Goal: Transaction & Acquisition: Purchase product/service

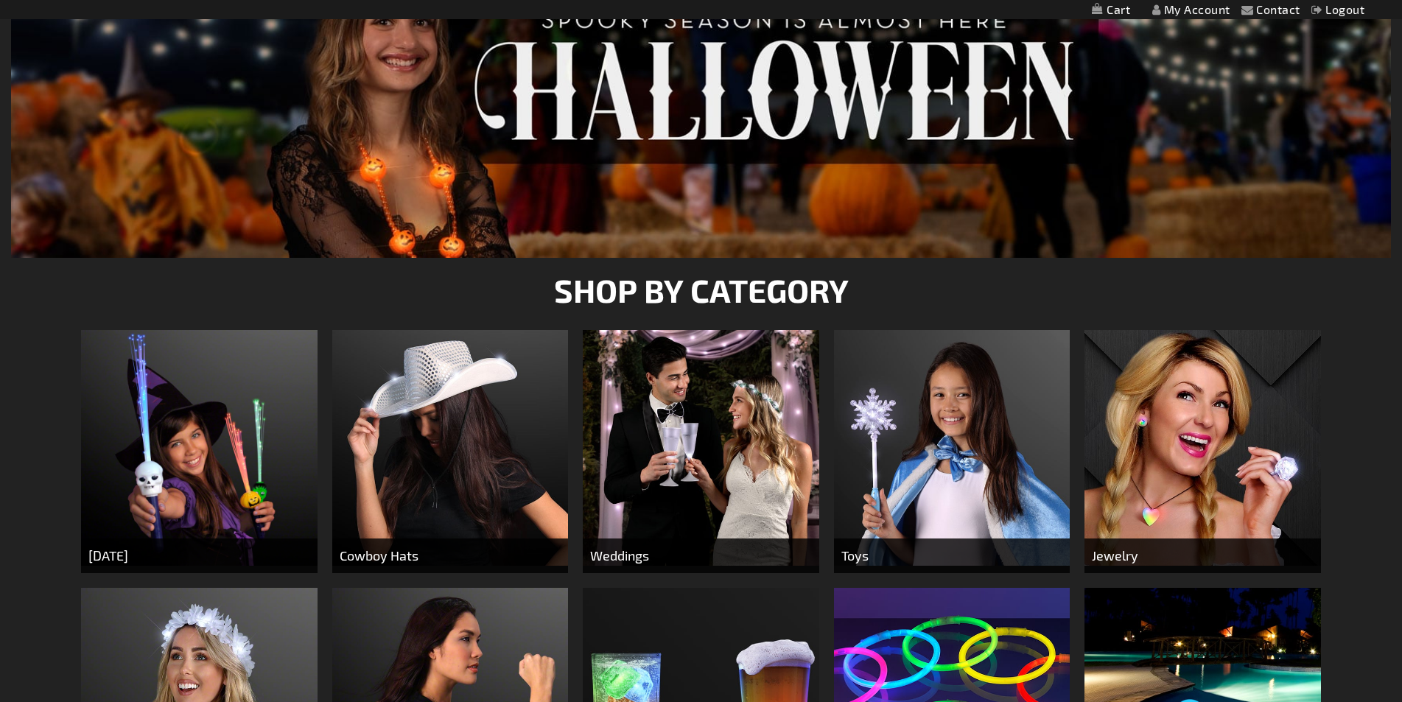
click at [448, 426] on img at bounding box center [450, 448] width 236 height 236
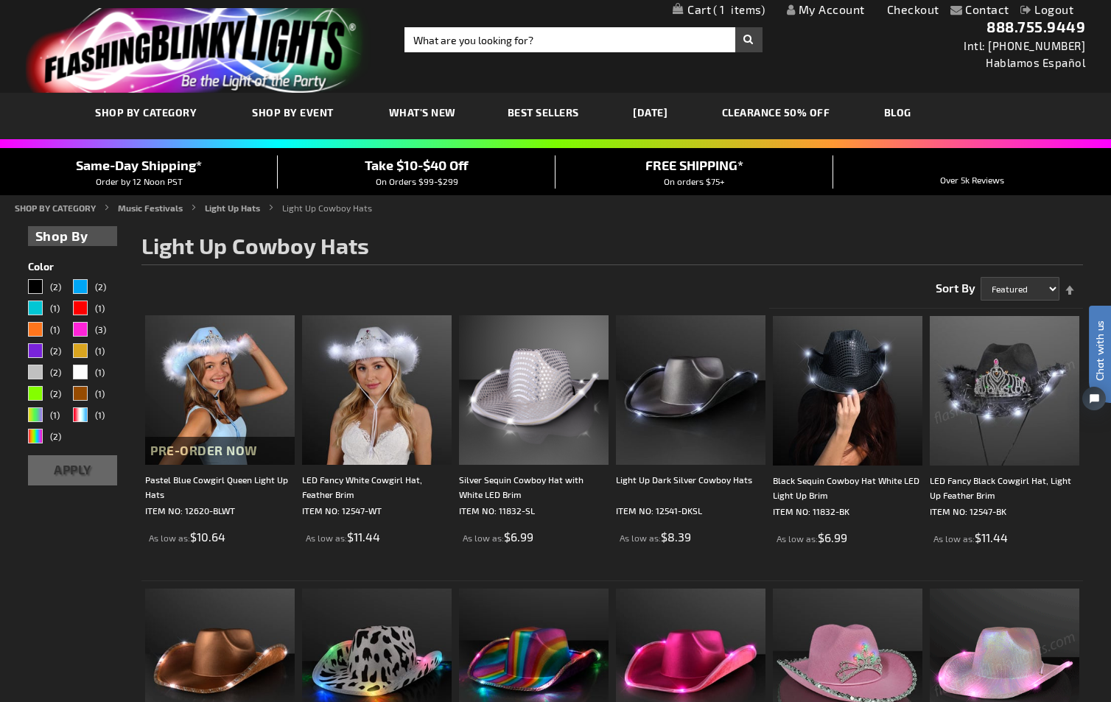
drag, startPoint x: 997, startPoint y: 412, endPoint x: 10, endPoint y: 133, distance: 1026.4
click at [997, 412] on img at bounding box center [1005, 391] width 150 height 150
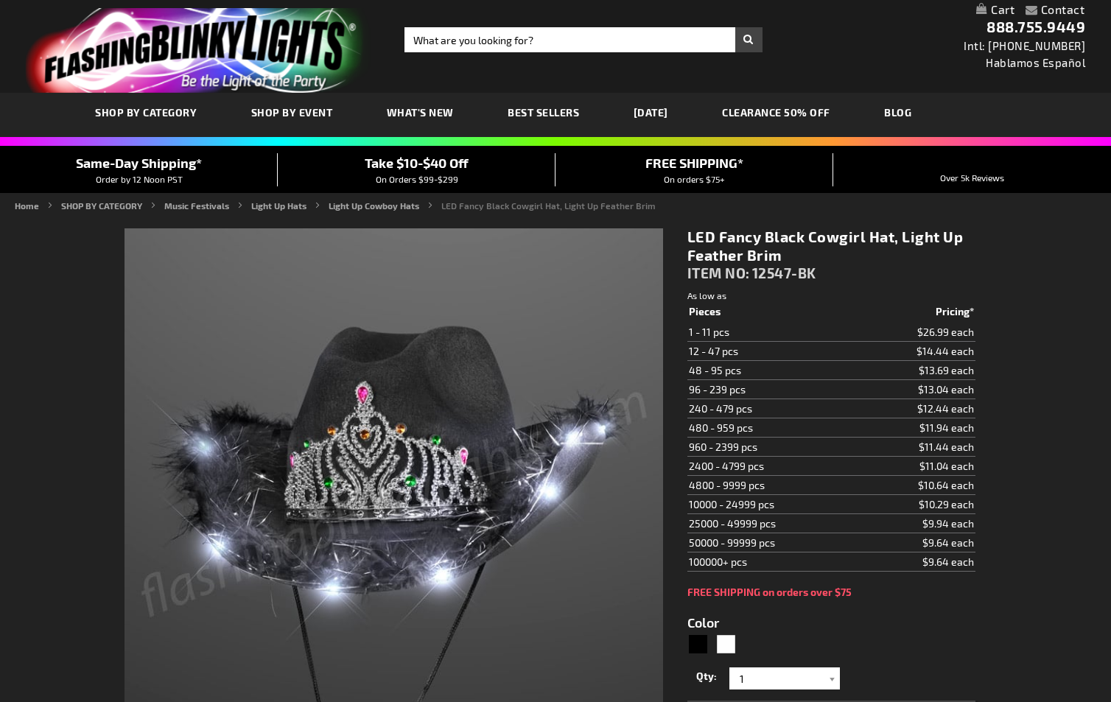
type input "5631"
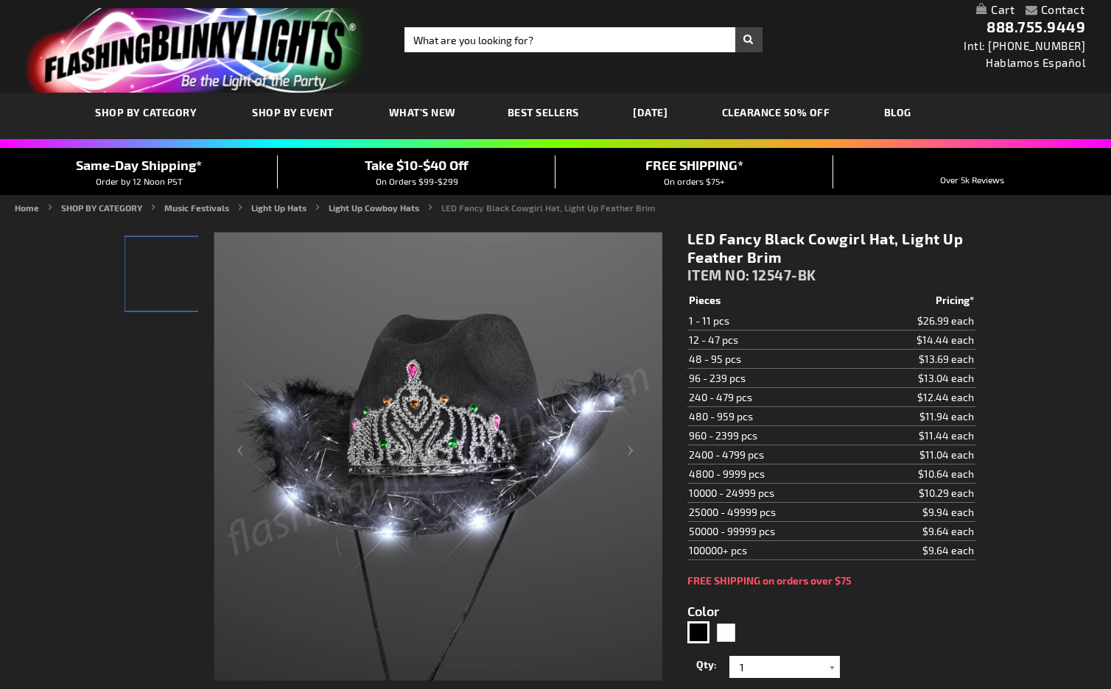
type input "5631"
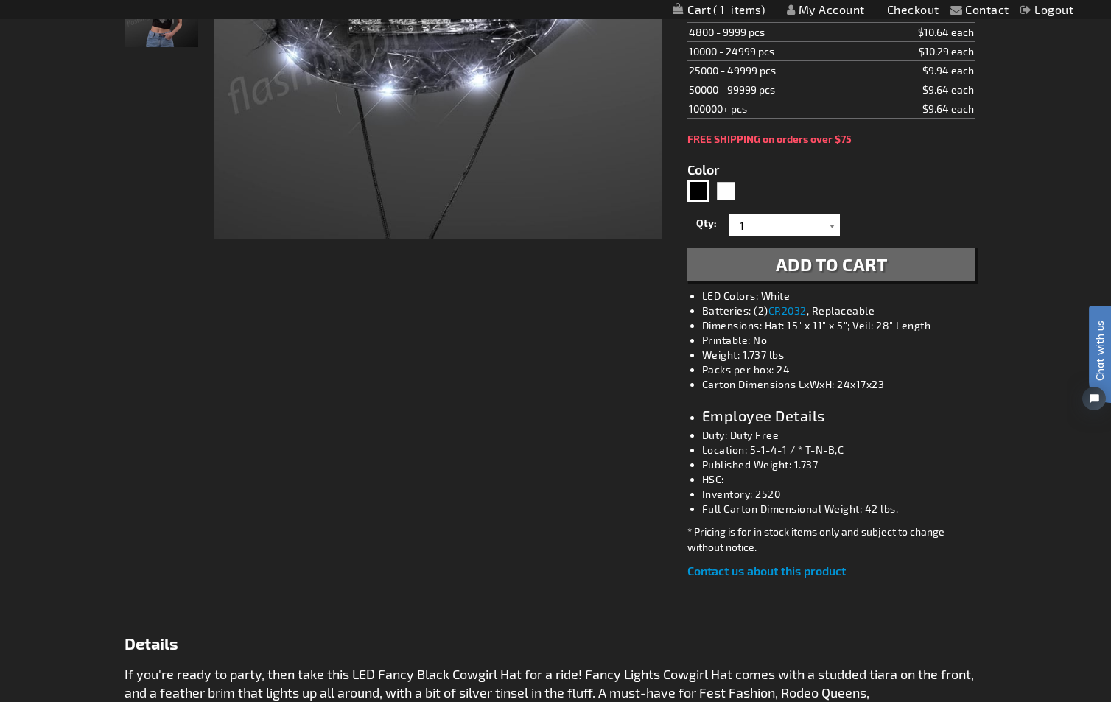
scroll to position [295, 0]
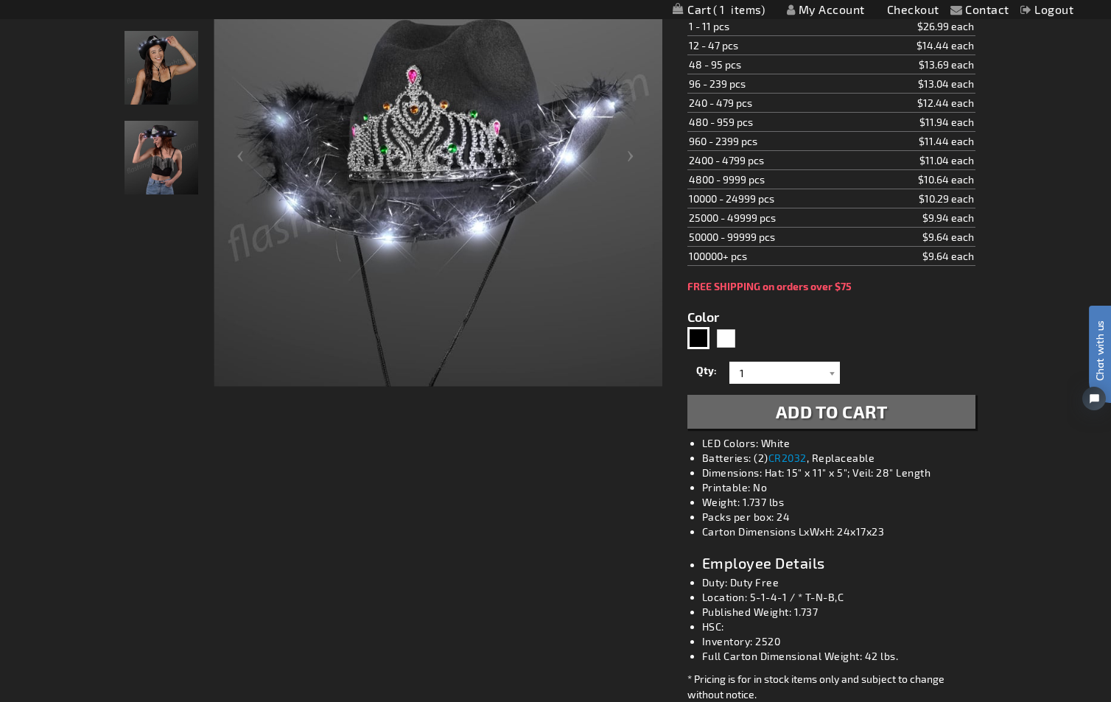
click at [758, 4] on span "1" at bounding box center [739, 9] width 52 height 13
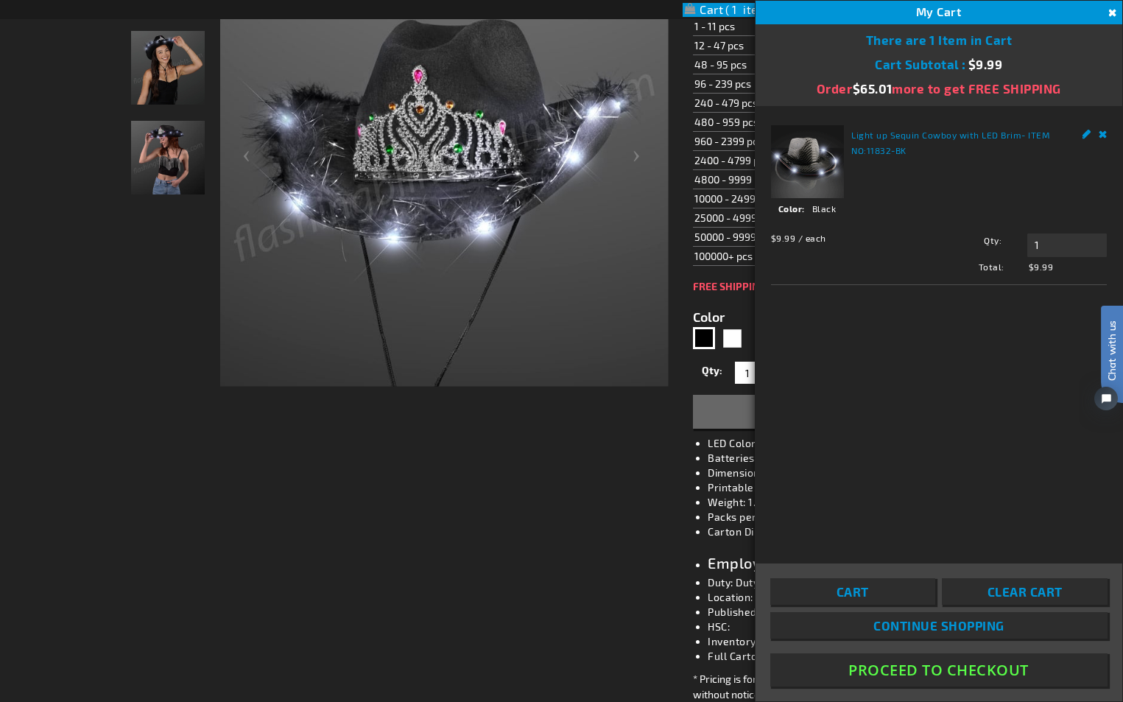
click at [971, 674] on button "Proceed To Checkout" at bounding box center [938, 669] width 337 height 33
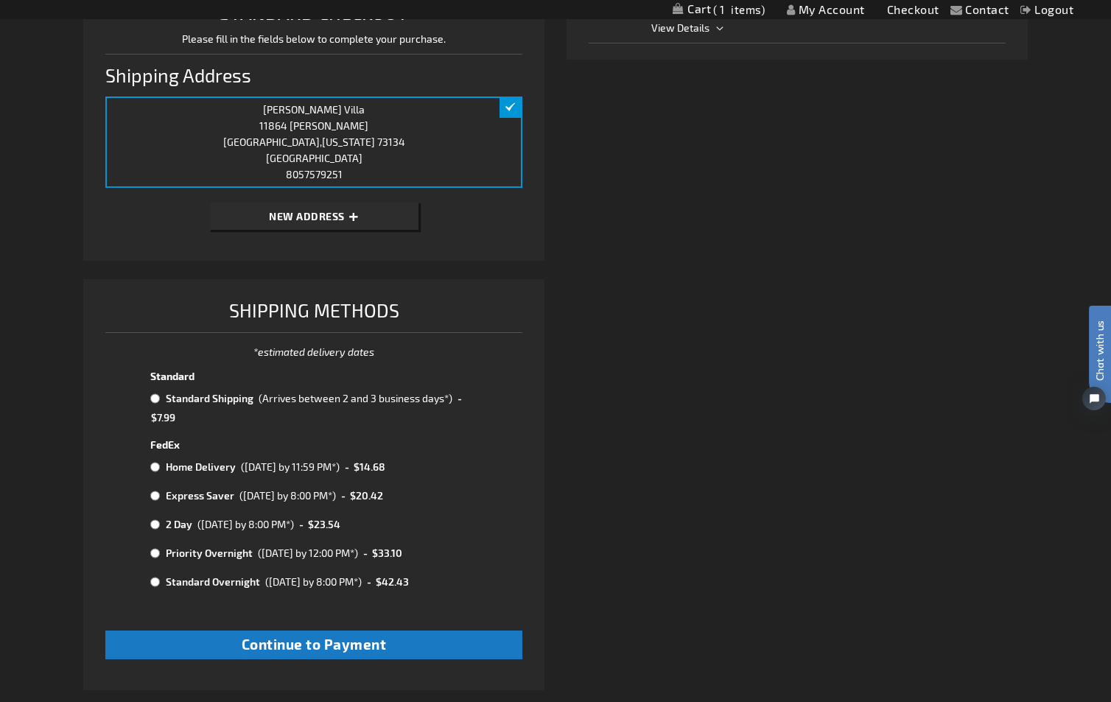
scroll to position [589, 0]
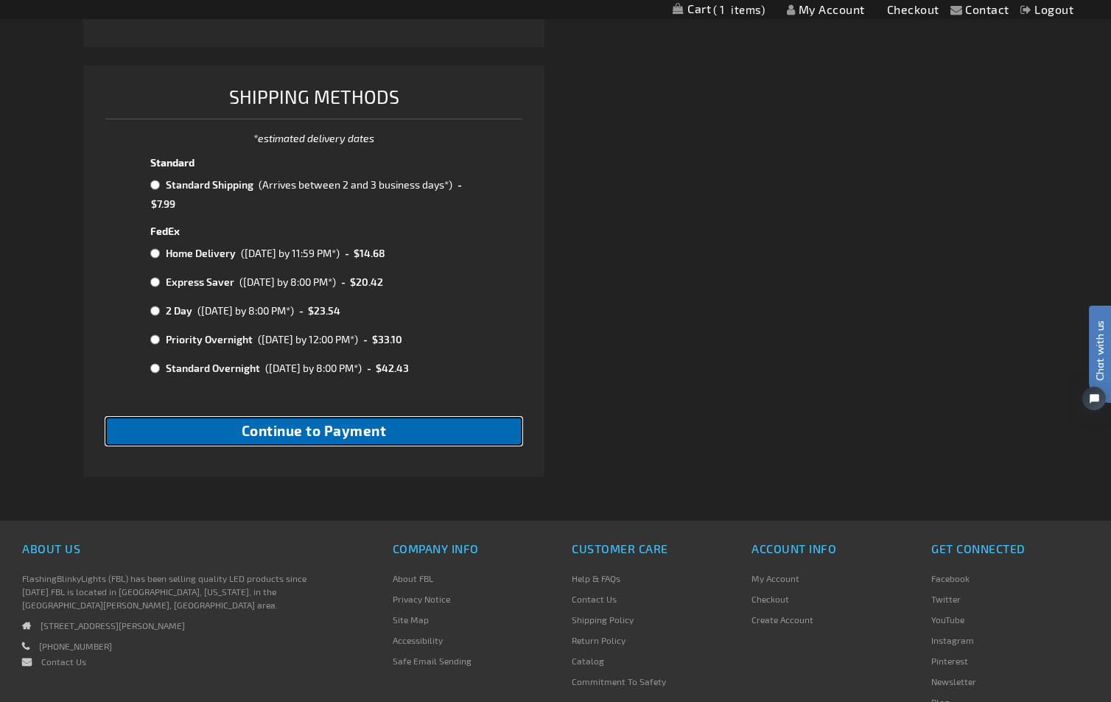
click at [376, 430] on span "Continue to Payment" at bounding box center [314, 430] width 145 height 17
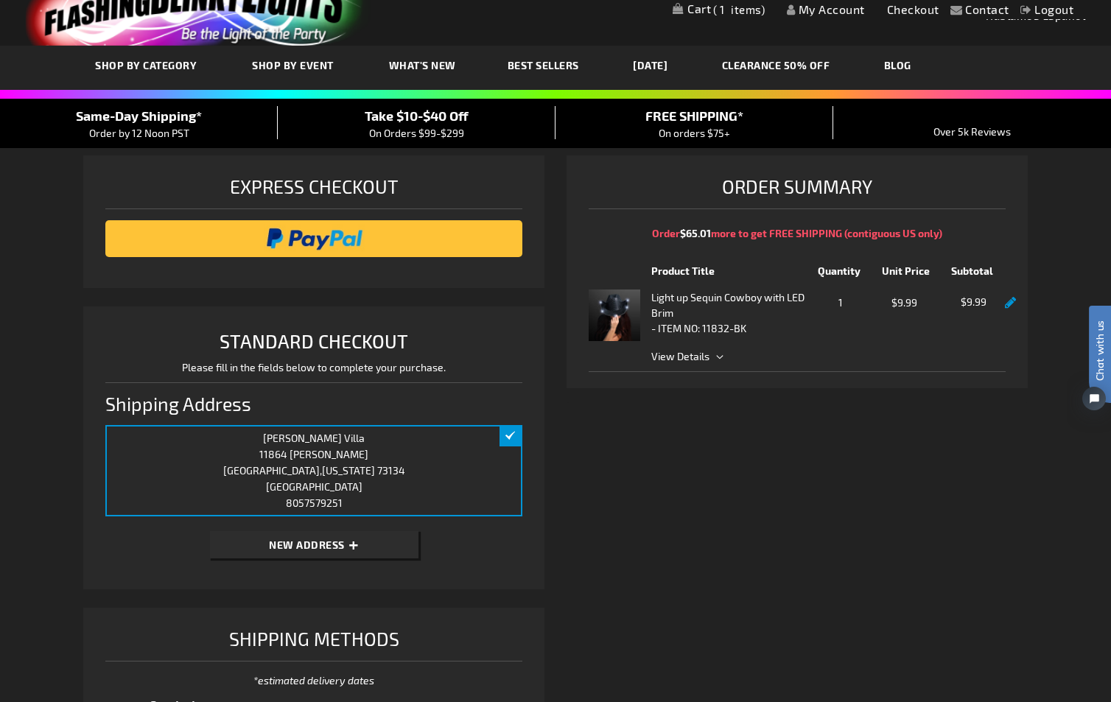
scroll to position [0, 0]
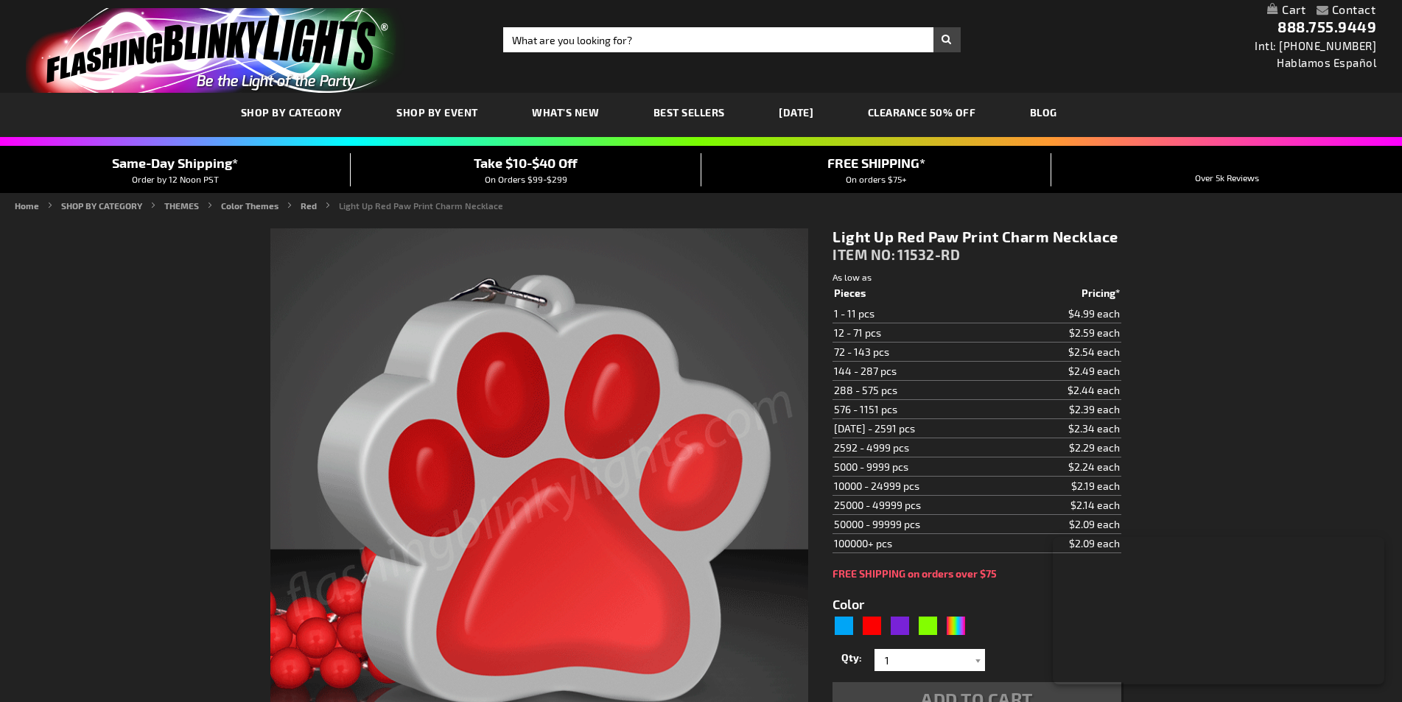
type input "5641"
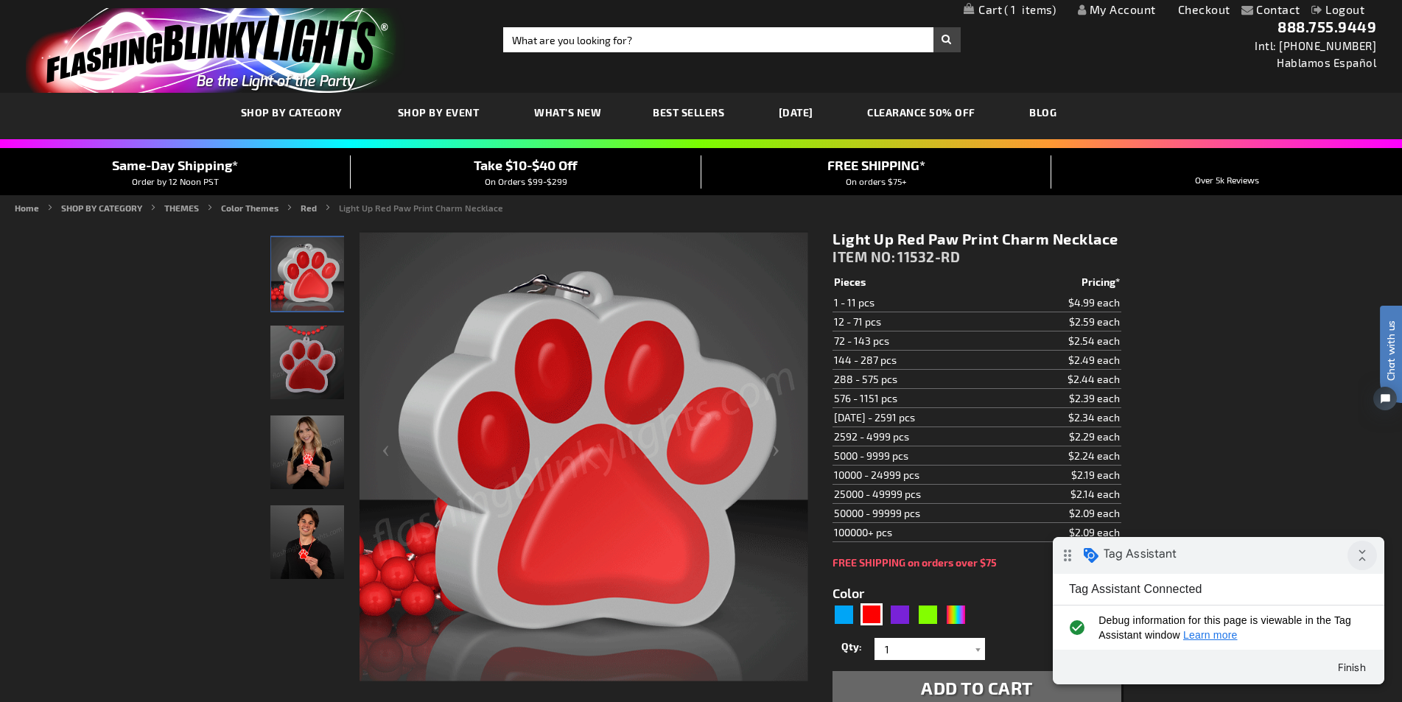
click at [1365, 554] on icon "collapse_all" at bounding box center [1361, 555] width 29 height 29
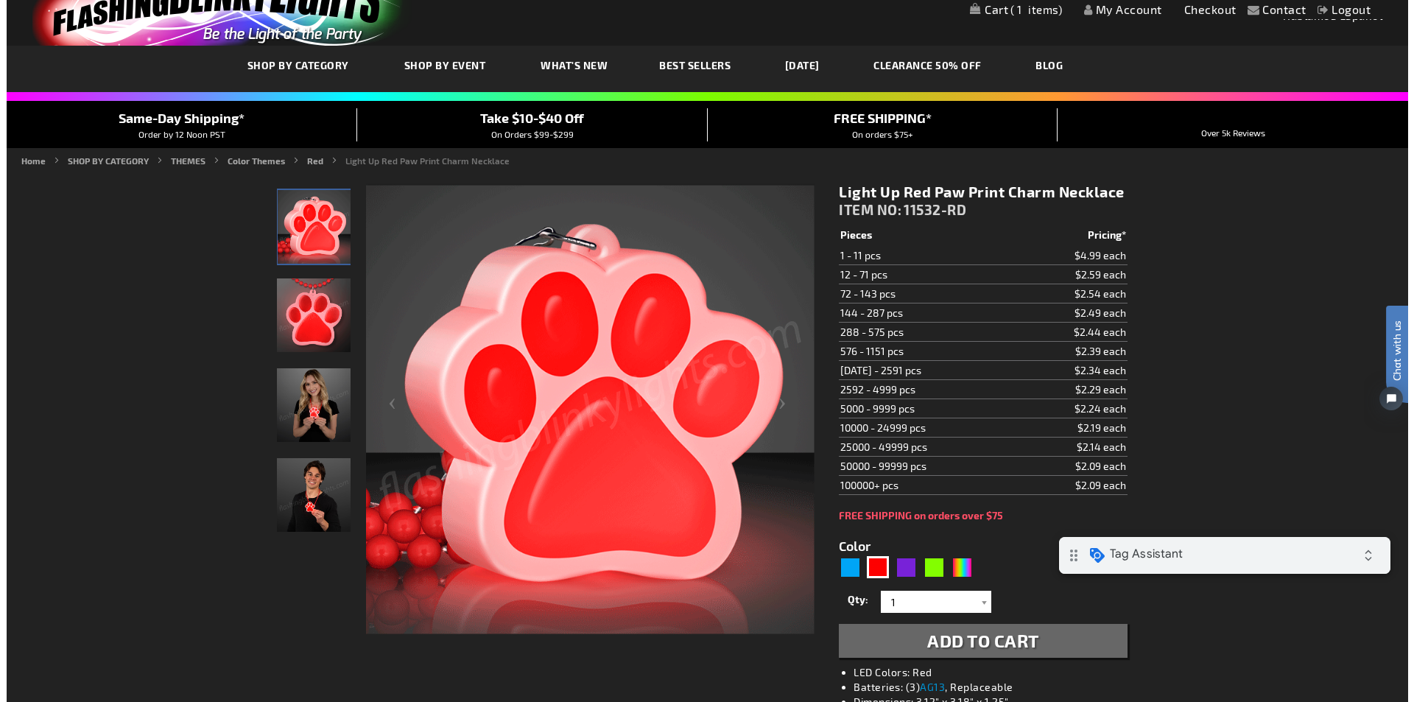
scroll to position [74, 0]
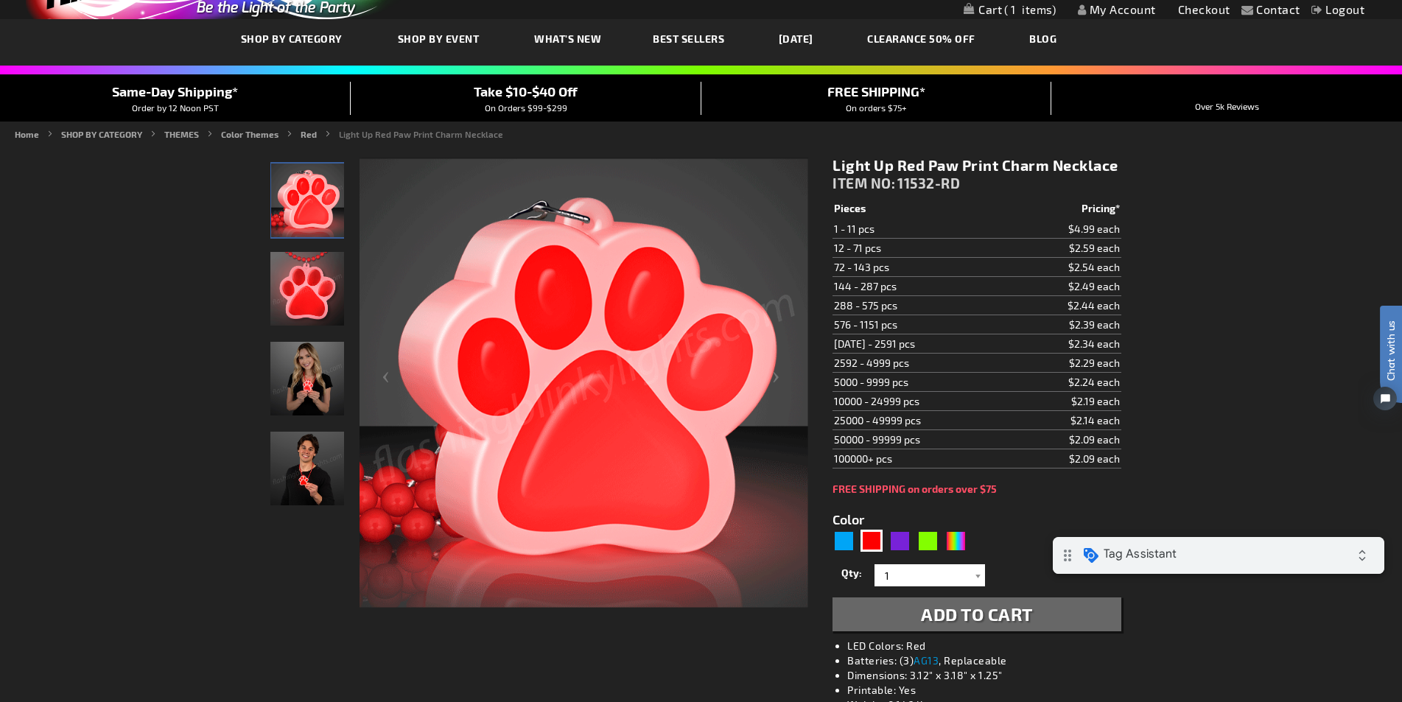
click at [915, 610] on button "Add to Cart" at bounding box center [976, 614] width 288 height 34
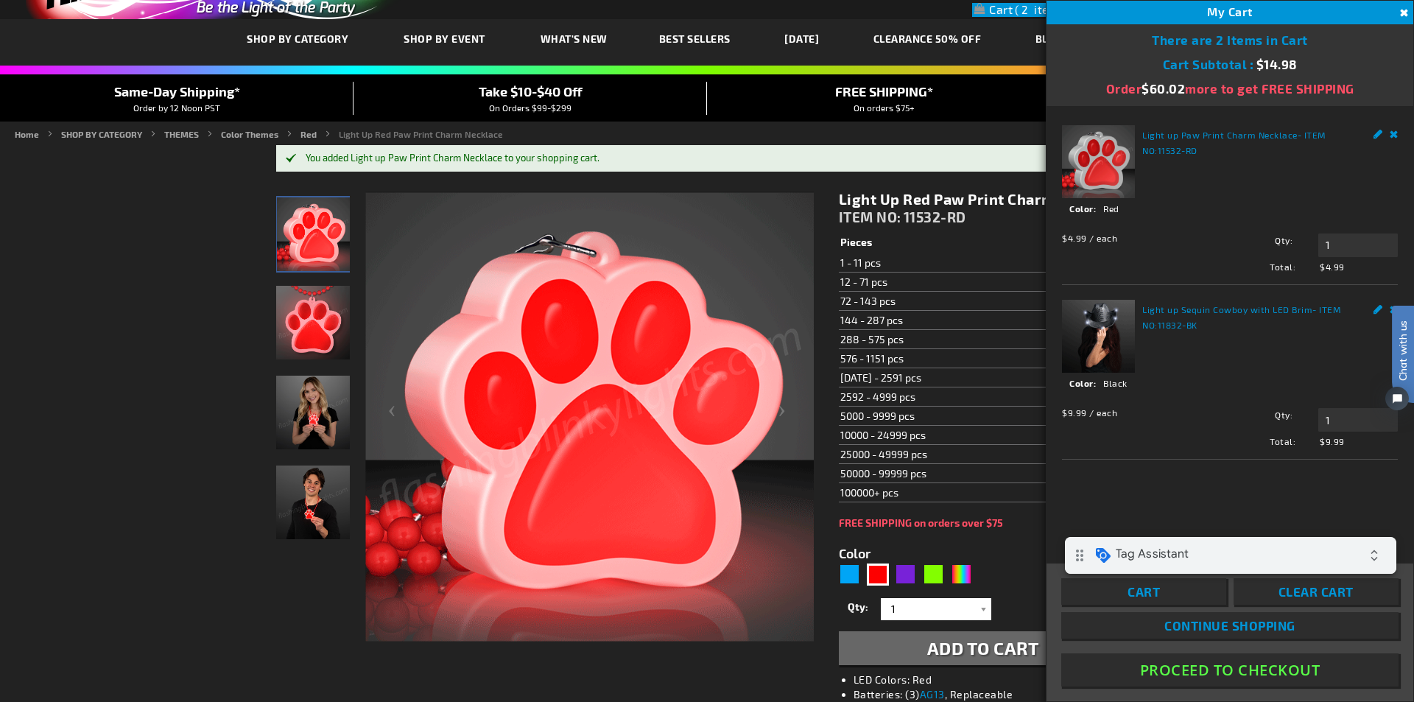
click at [1179, 593] on link "Cart" at bounding box center [1143, 591] width 165 height 27
